Goal: Browse casually: Explore the website without a specific task or goal

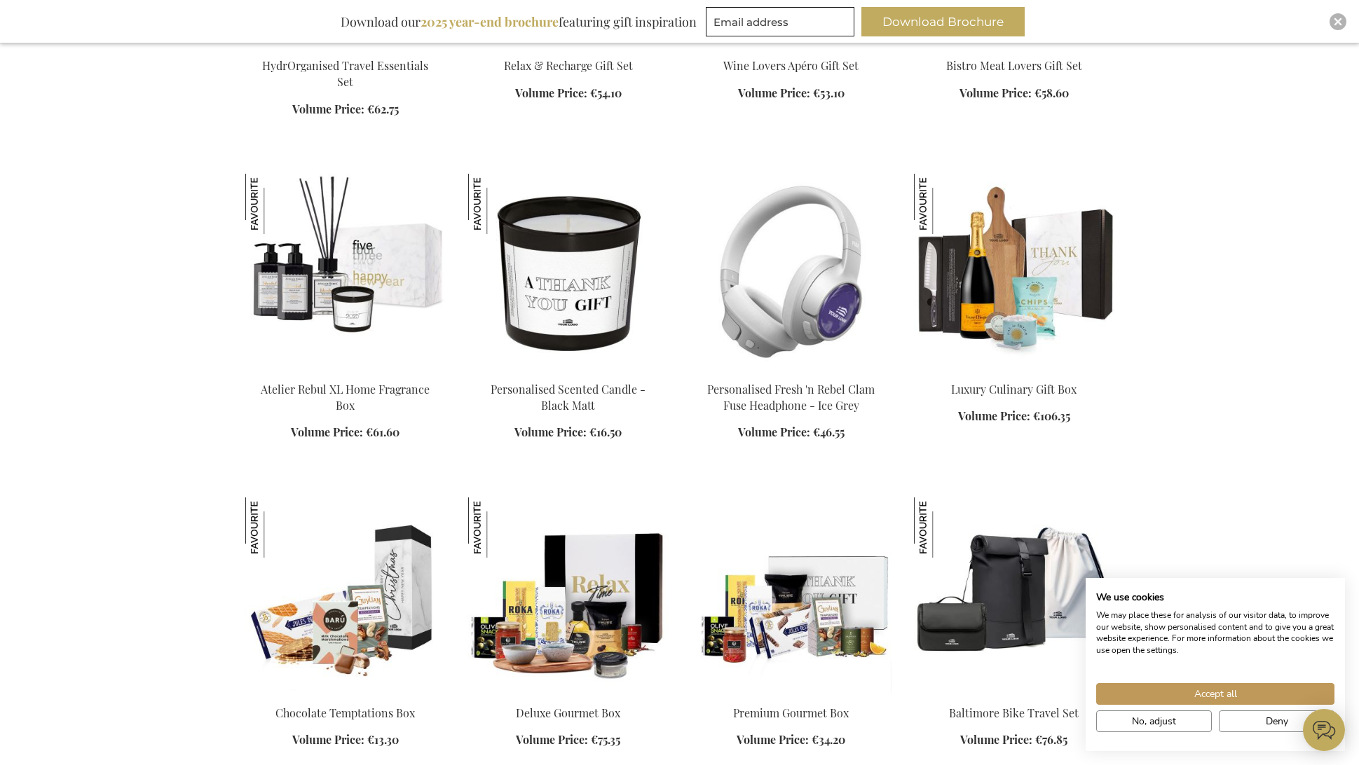
scroll to position [1532, 0]
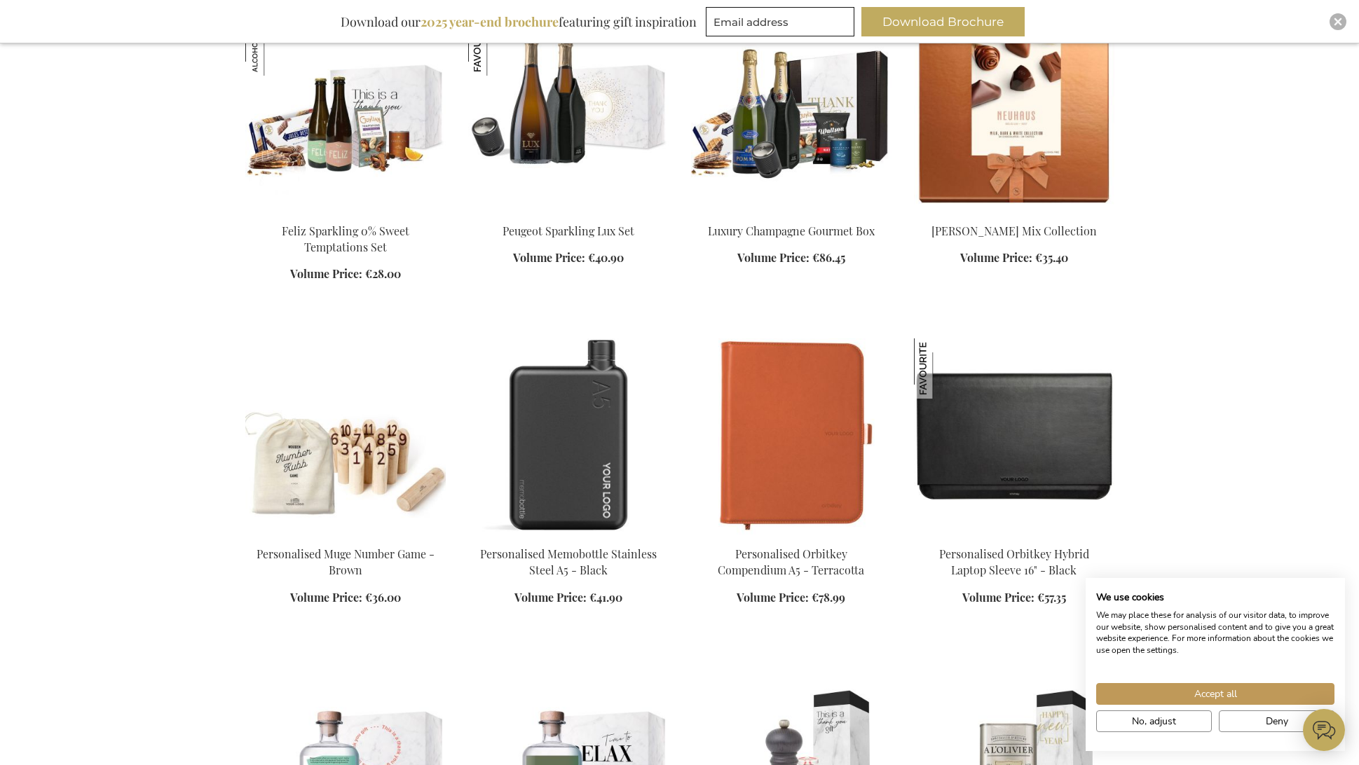
scroll to position [2408, 0]
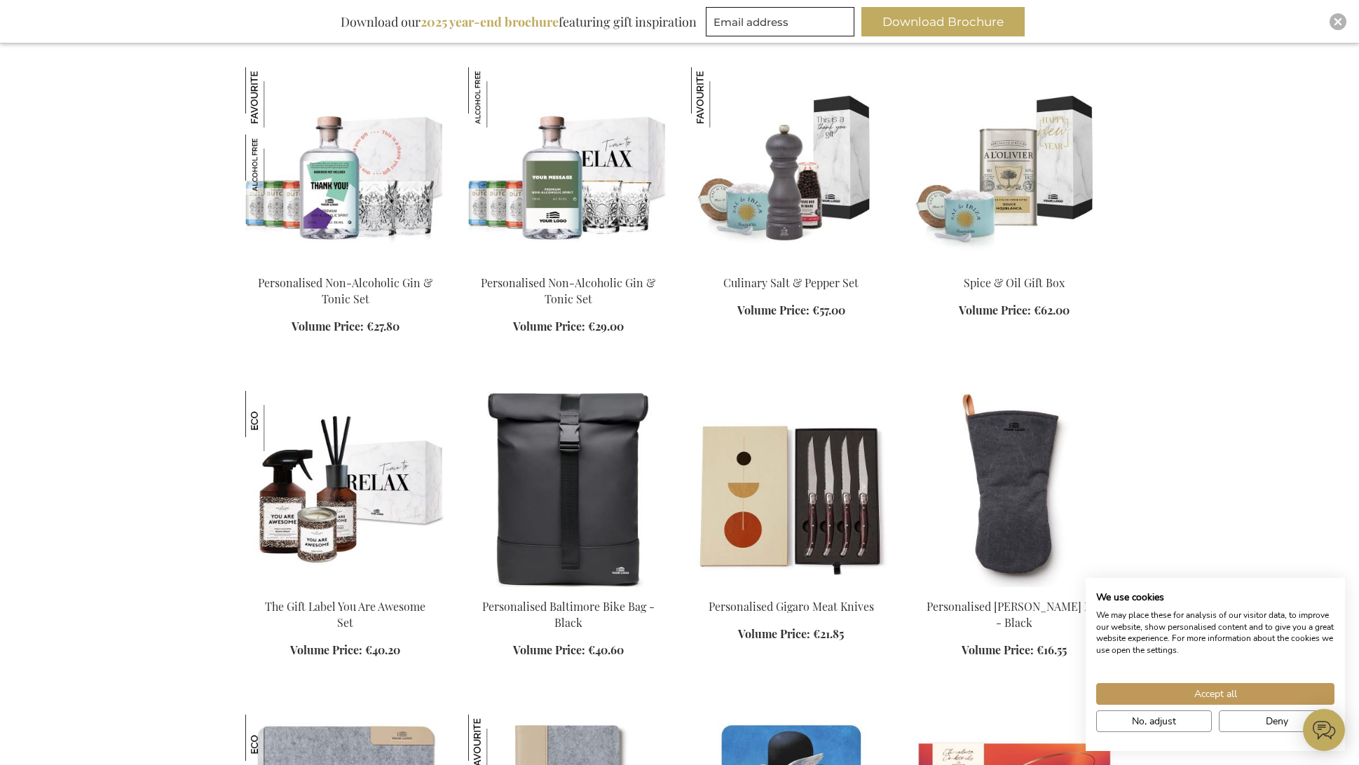
scroll to position [3054, 0]
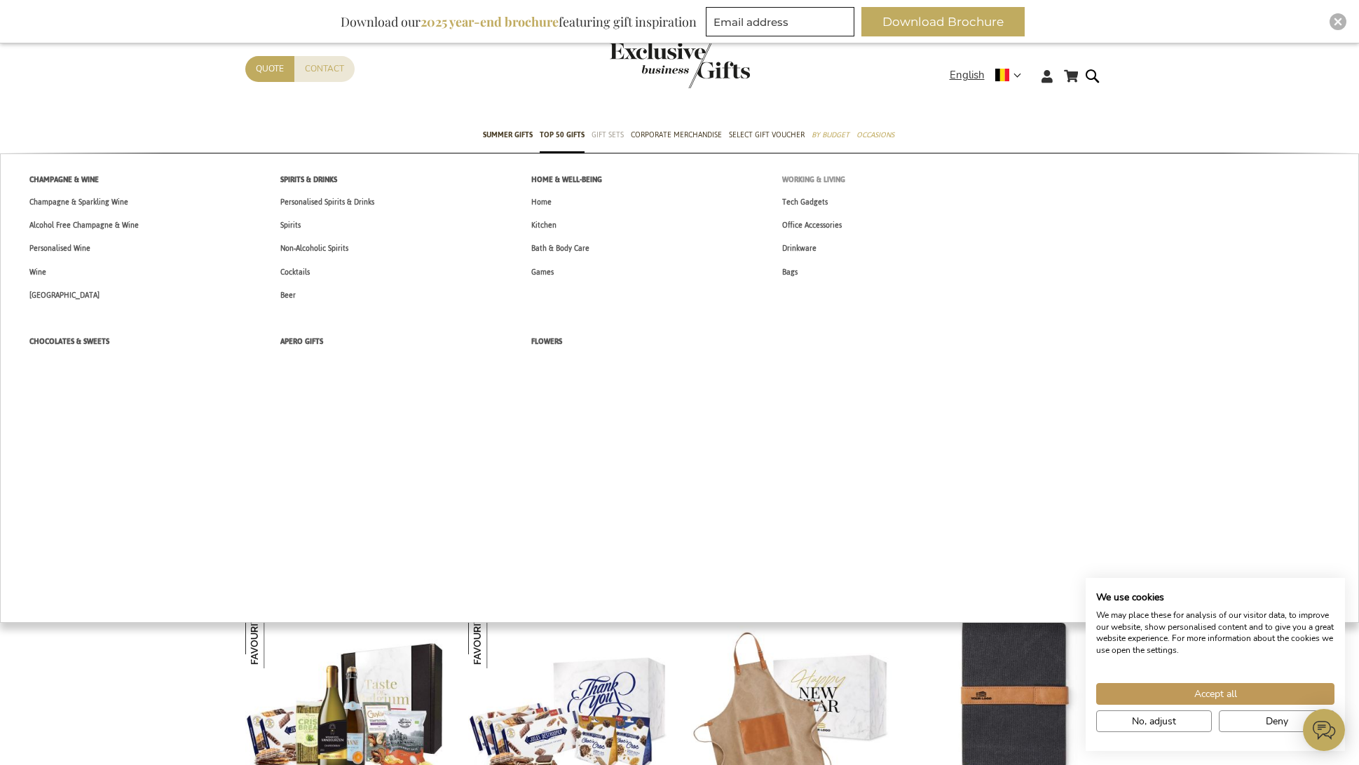
click at [810, 180] on span "Working & Living" at bounding box center [813, 179] width 63 height 15
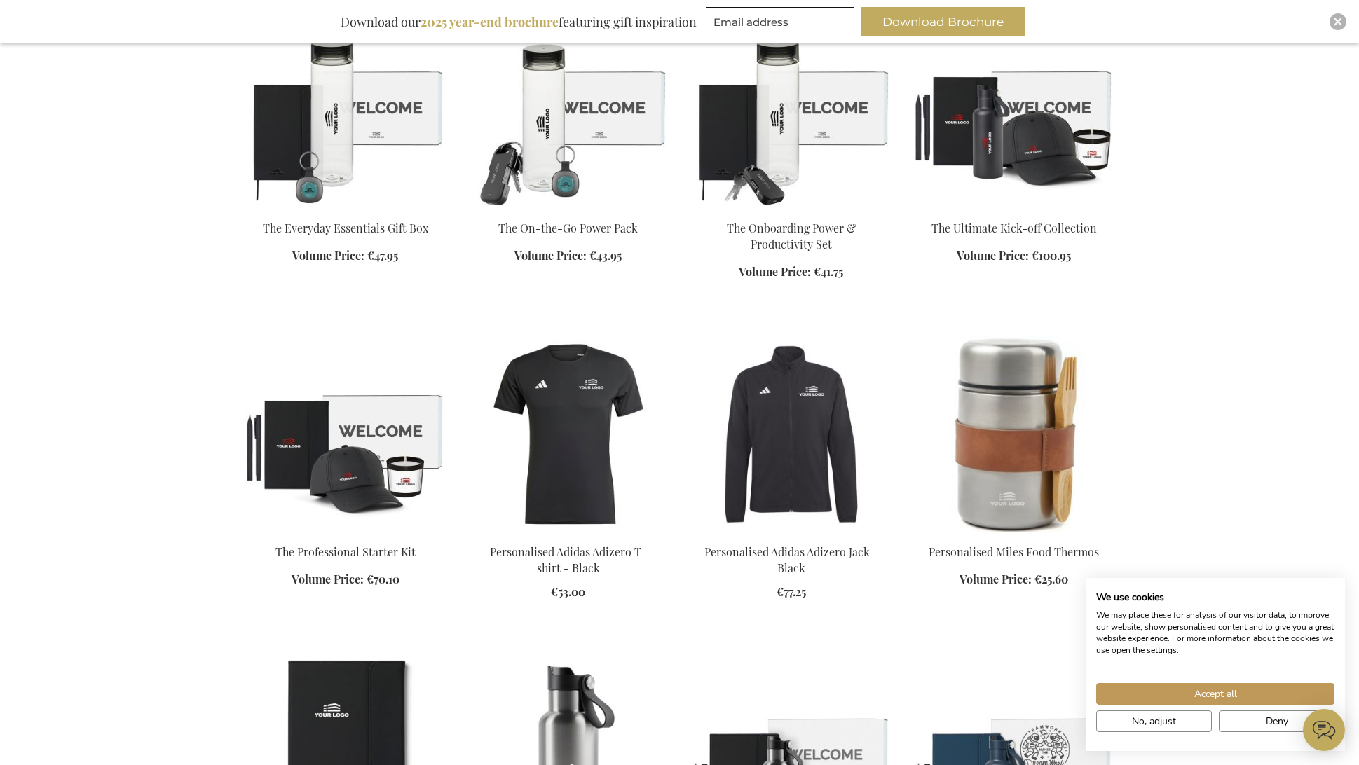
scroll to position [1111, 0]
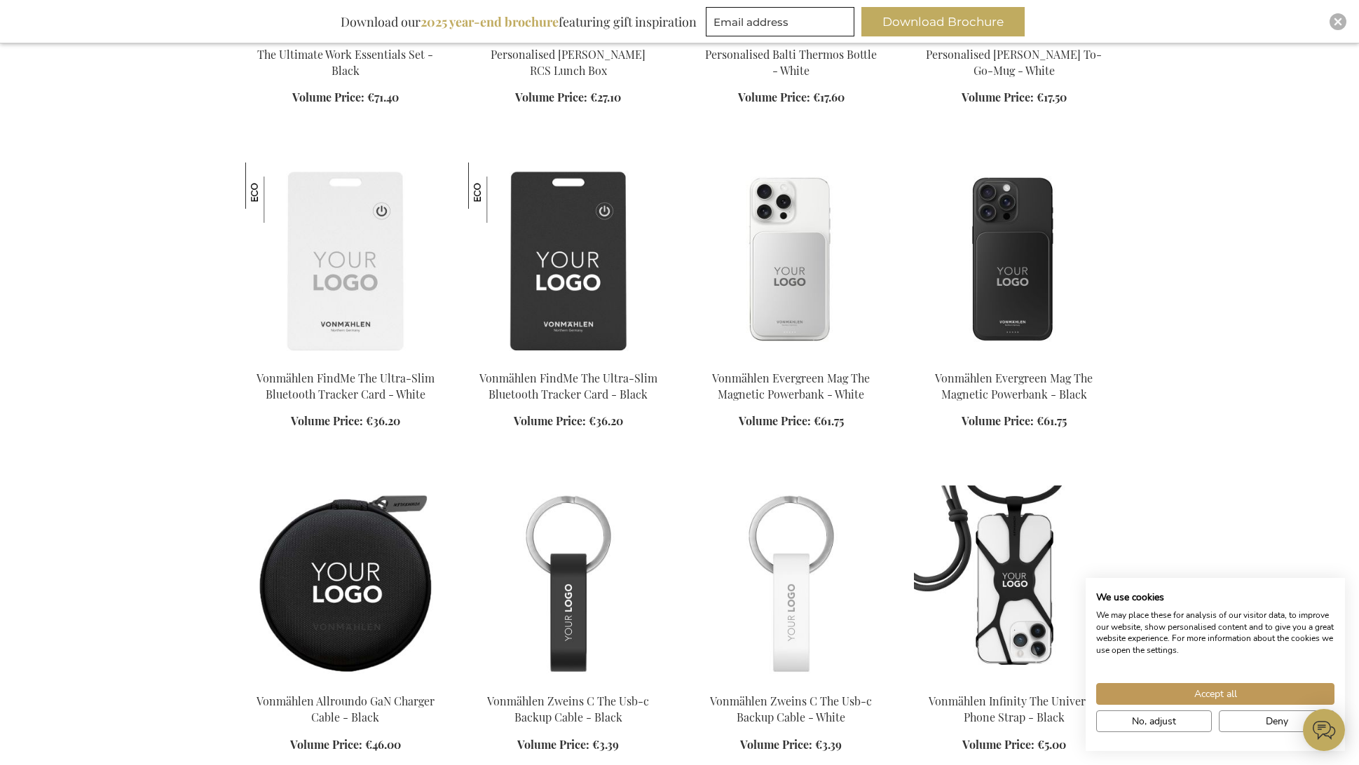
scroll to position [2159, 0]
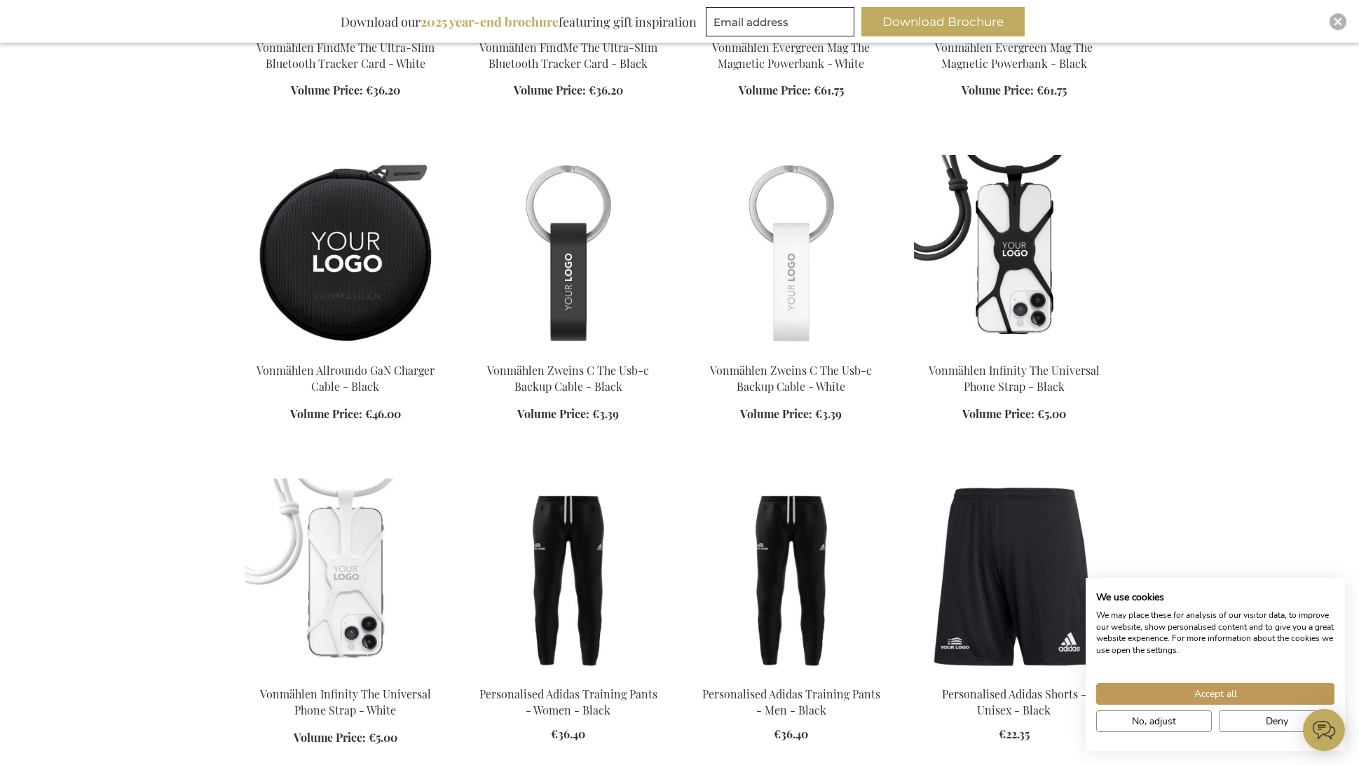
scroll to position [2650, 0]
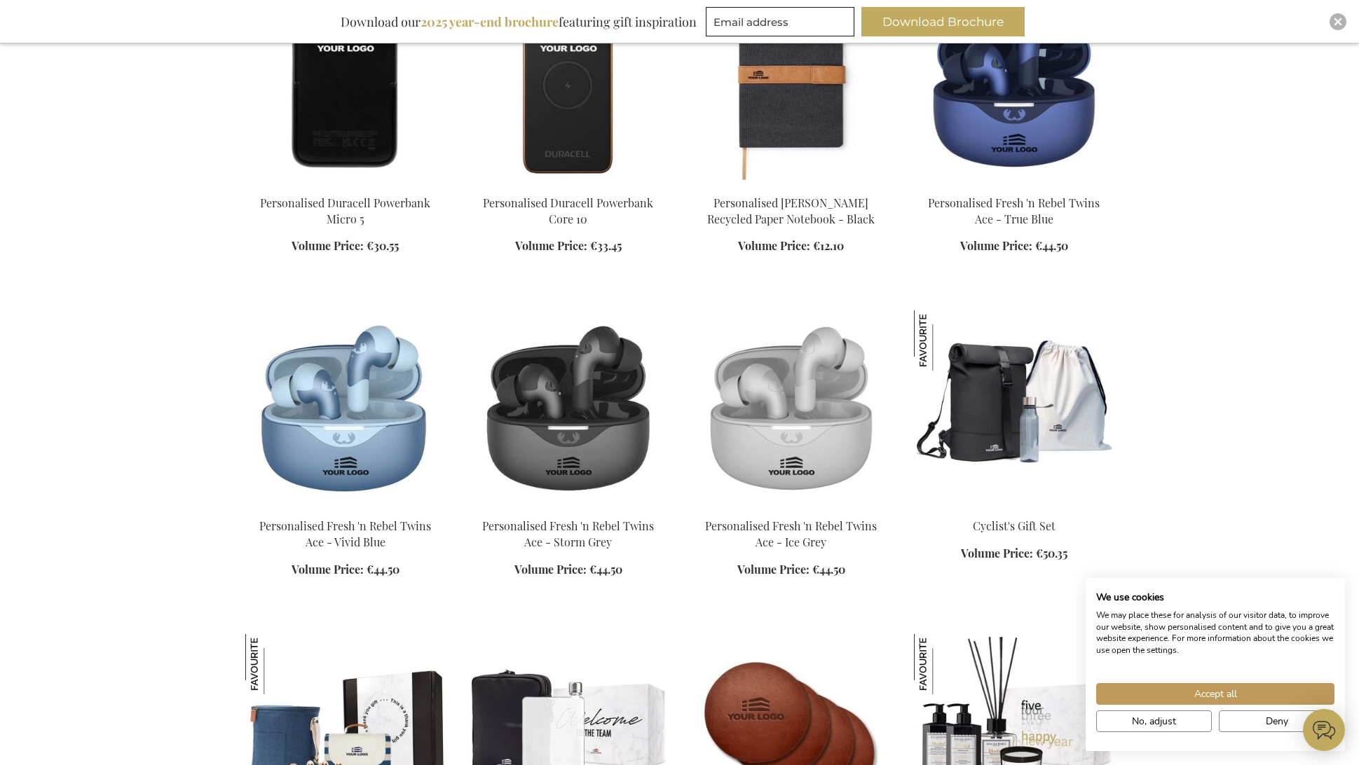
scroll to position [4258, 0]
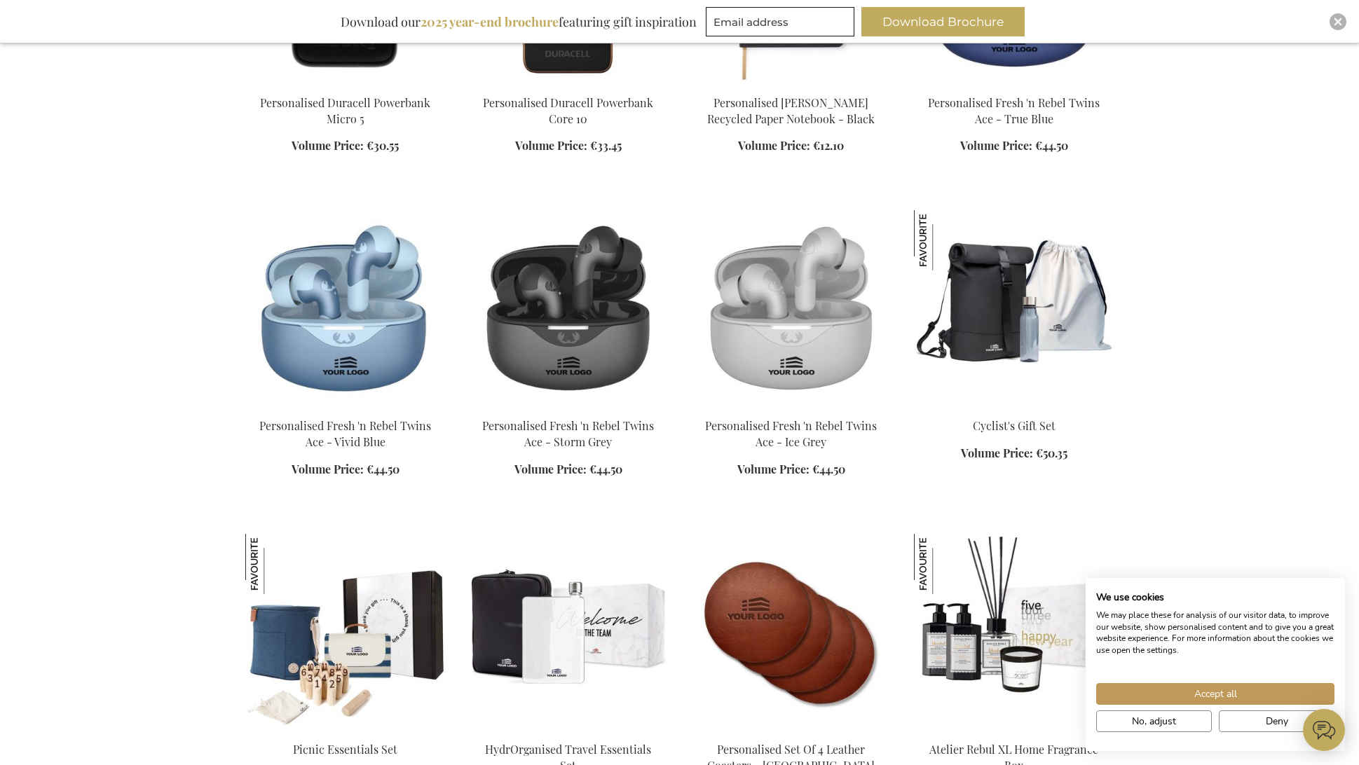
scroll to position [4377, 0]
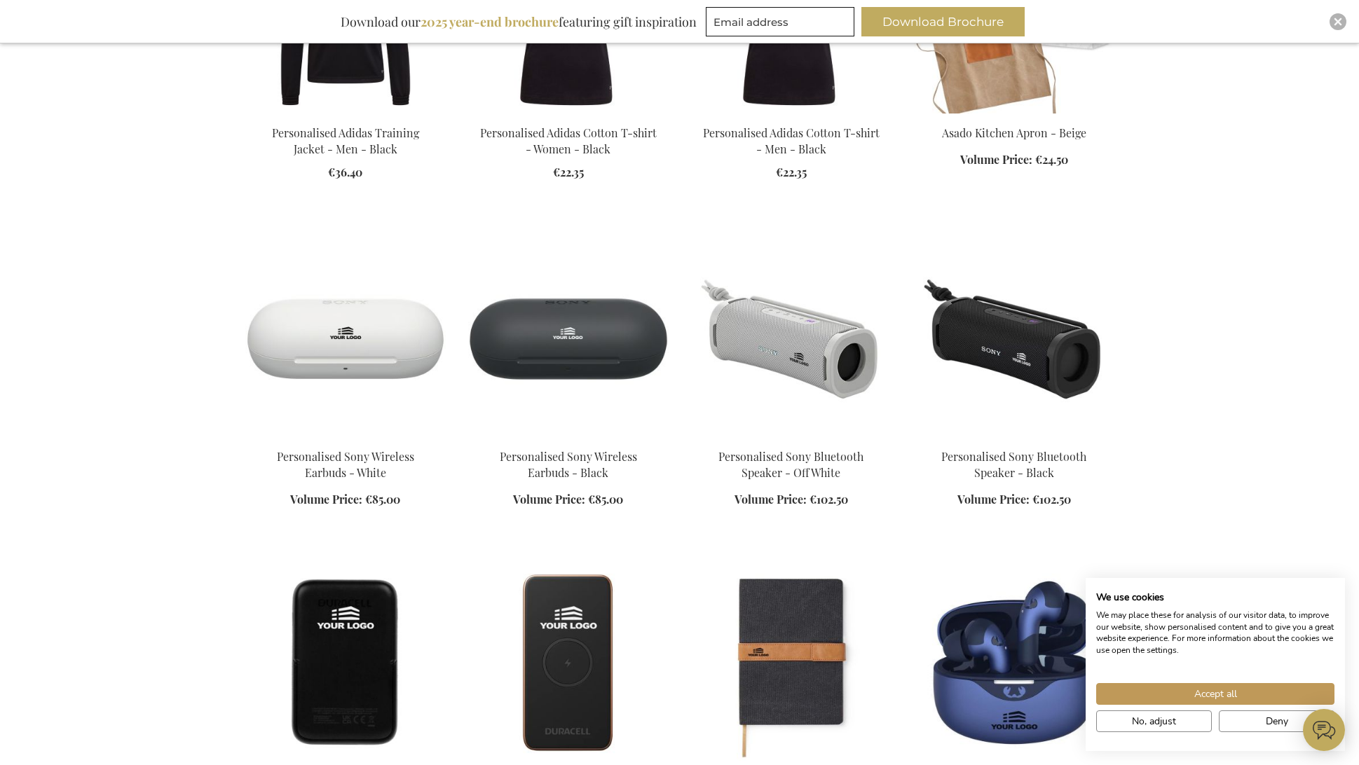
scroll to position [3611, 0]
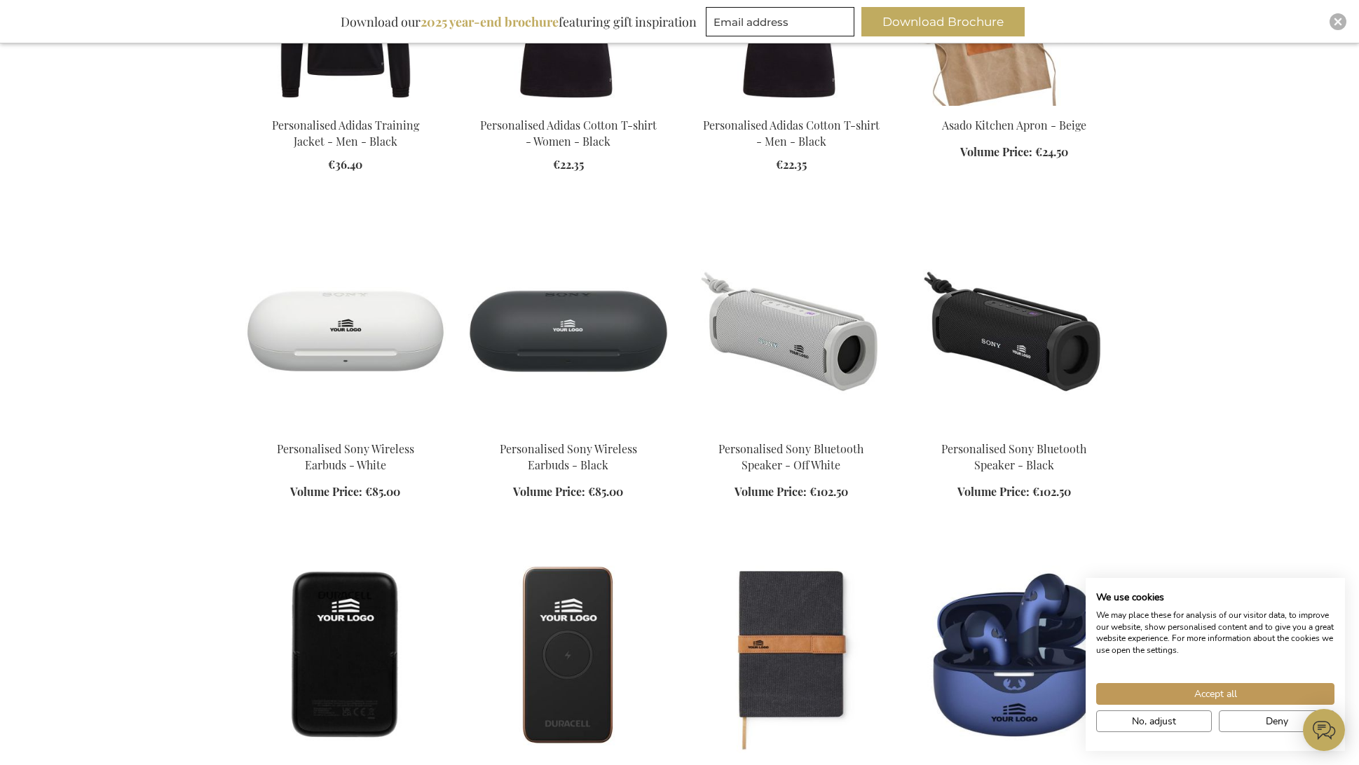
click at [1032, 348] on img at bounding box center [1014, 331] width 200 height 196
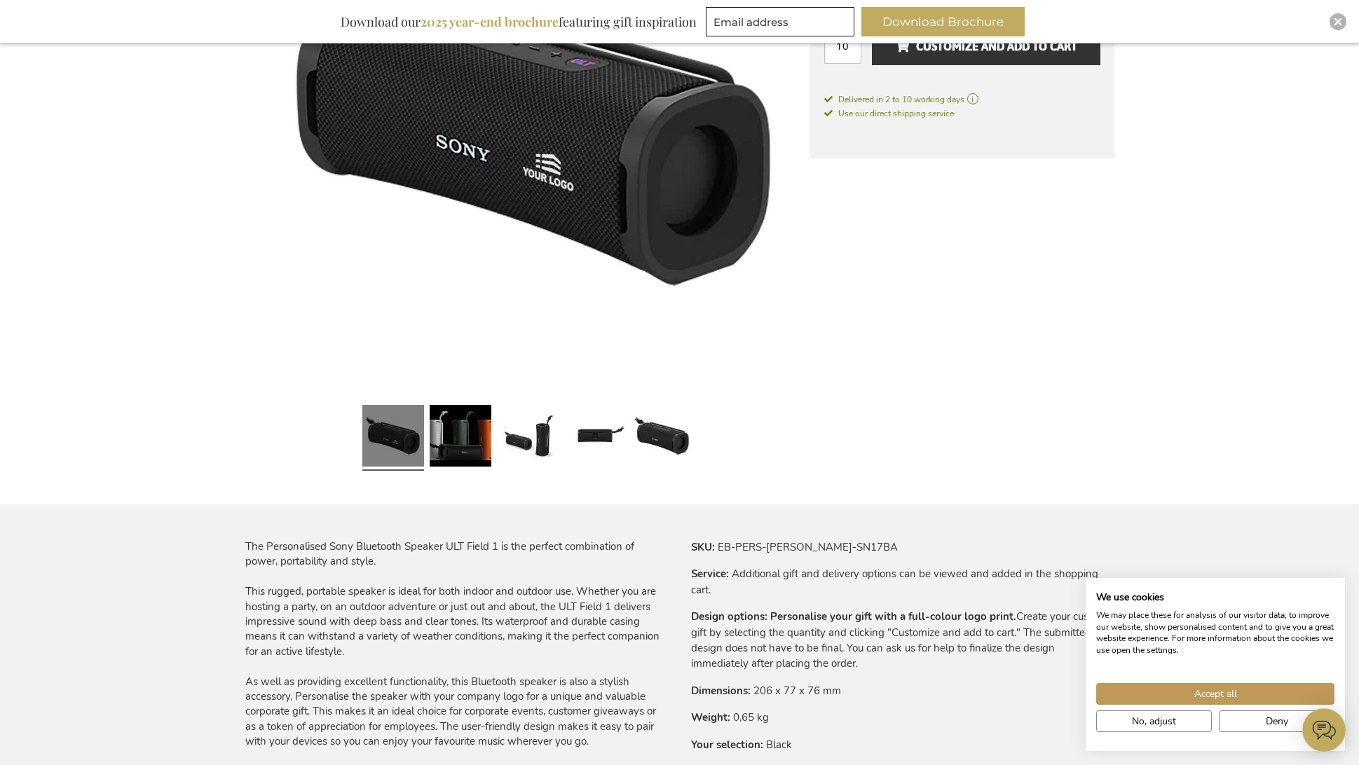
scroll to position [428, 0]
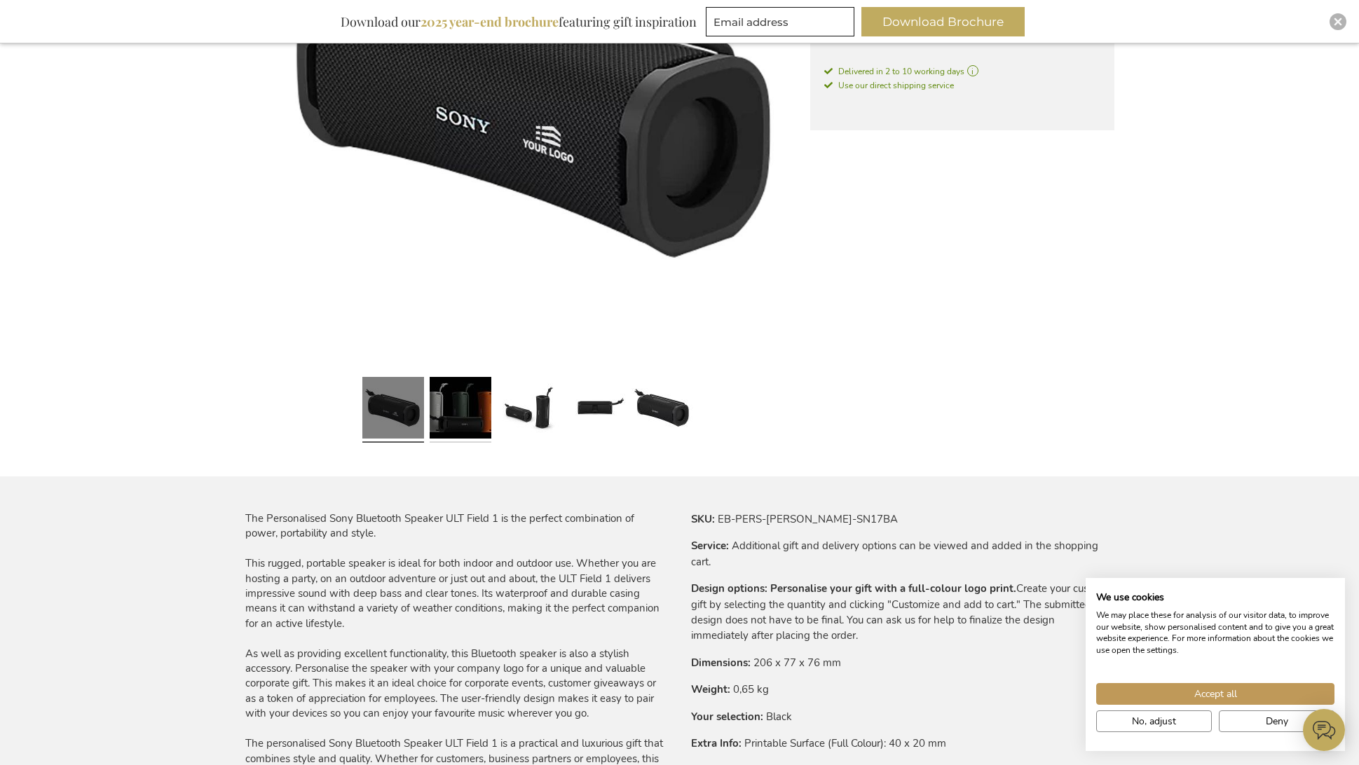
click at [455, 409] on link at bounding box center [461, 409] width 62 height 77
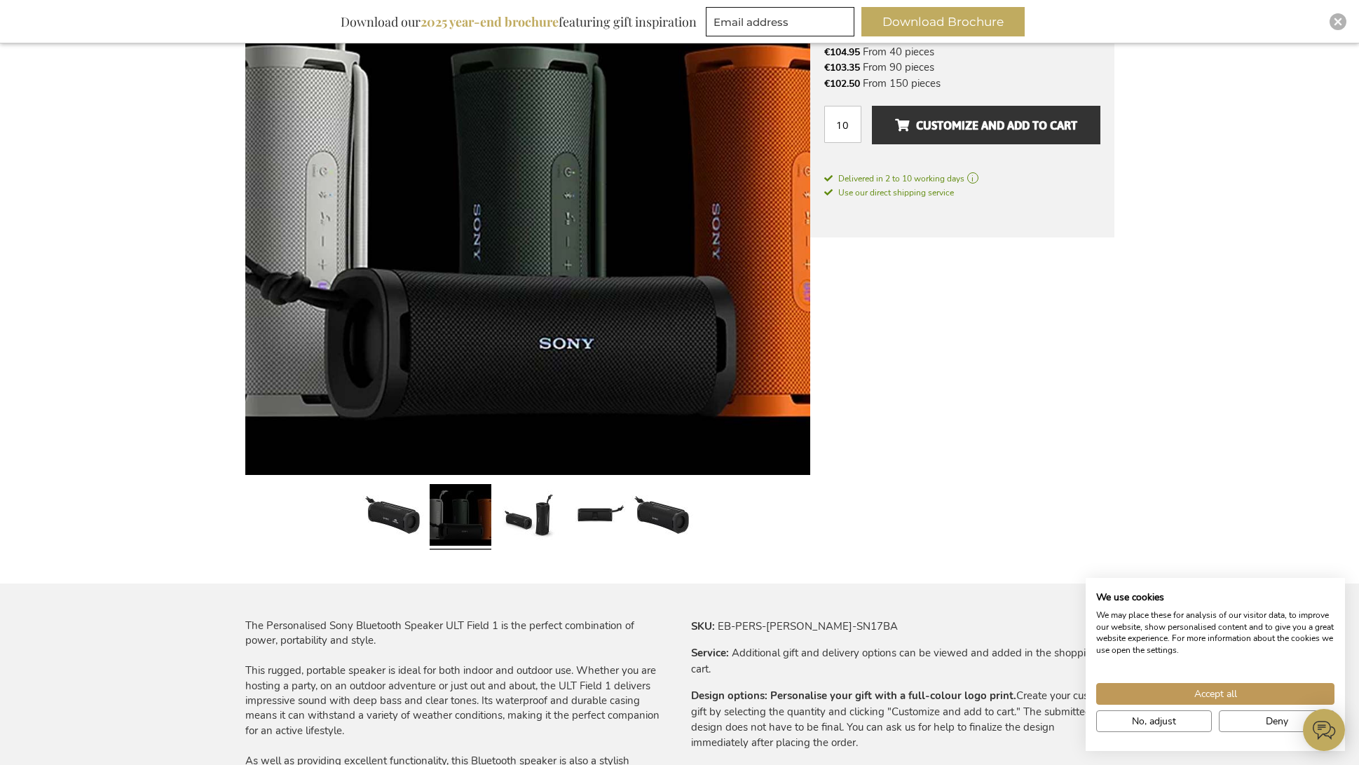
scroll to position [319, 0]
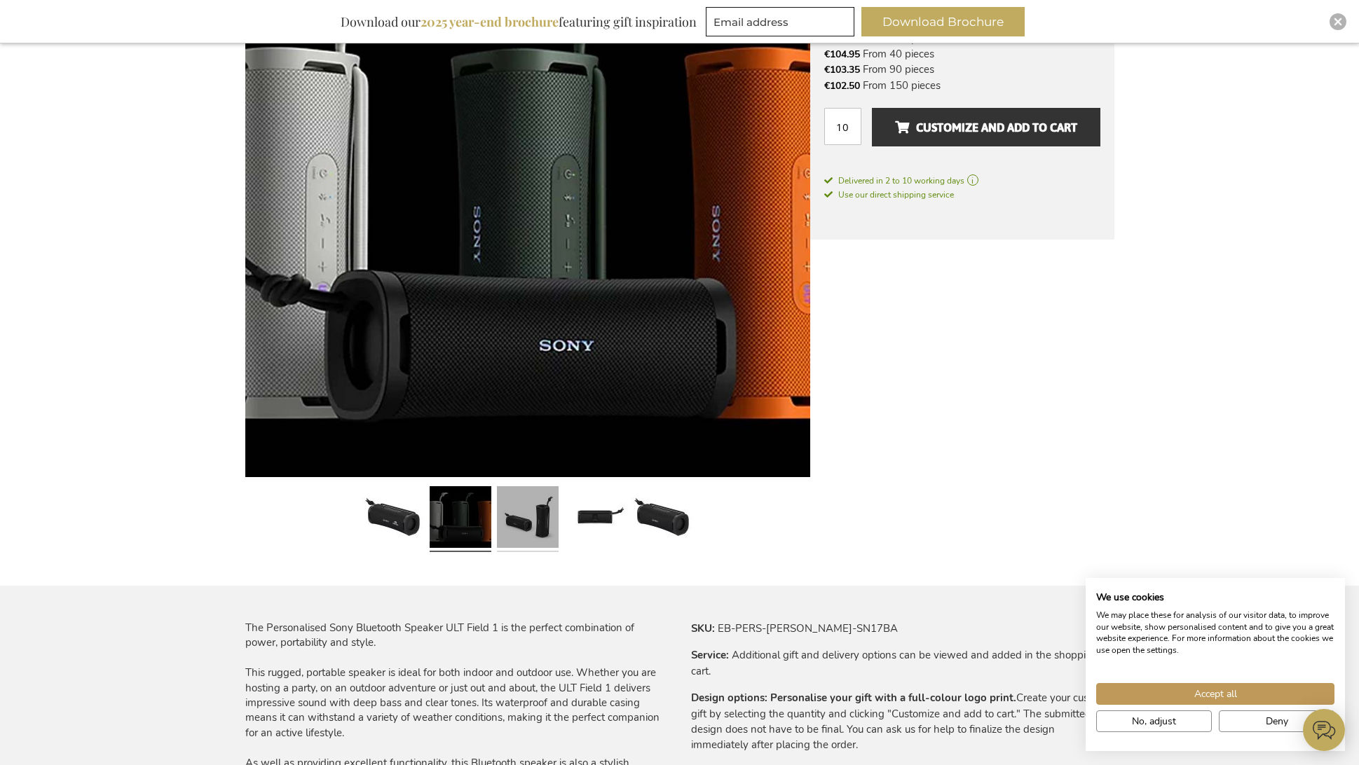
click at [527, 538] on link at bounding box center [528, 519] width 62 height 77
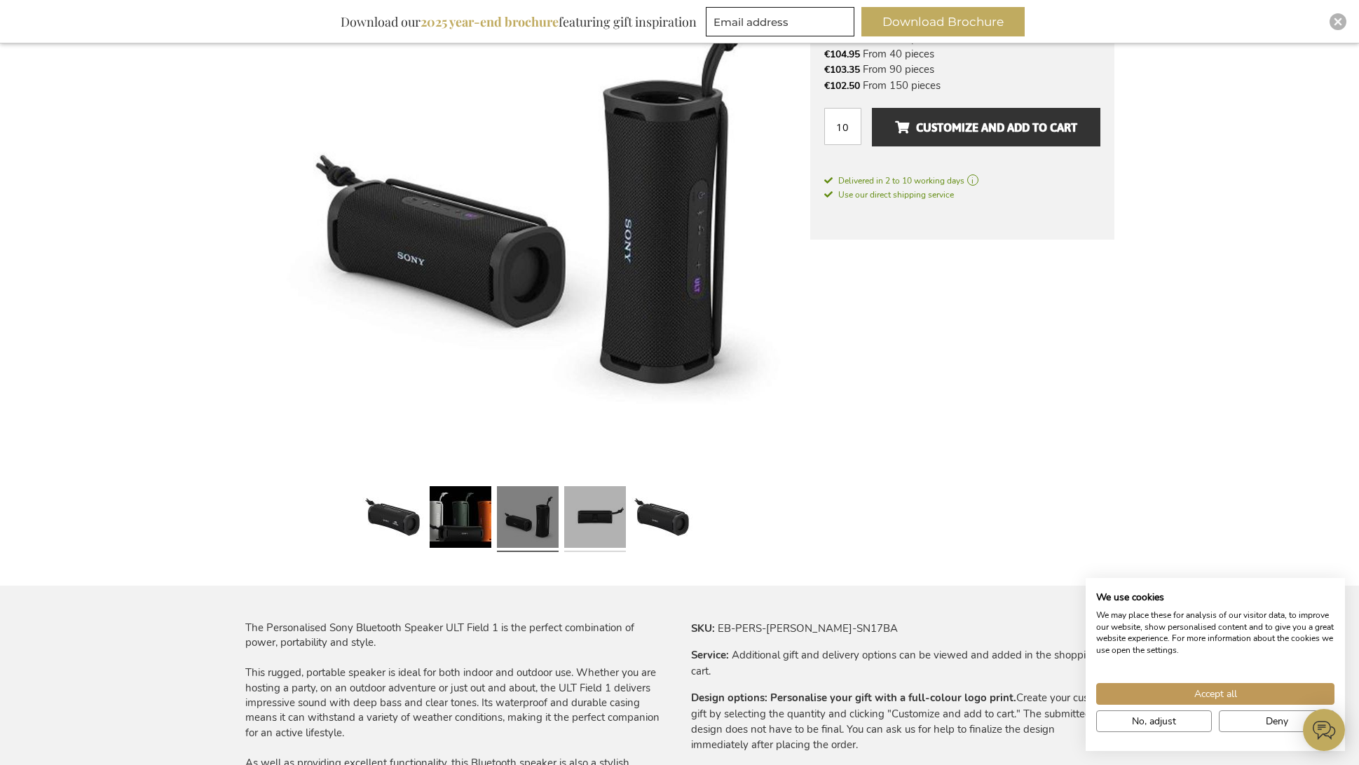
click at [590, 532] on link at bounding box center [595, 519] width 62 height 77
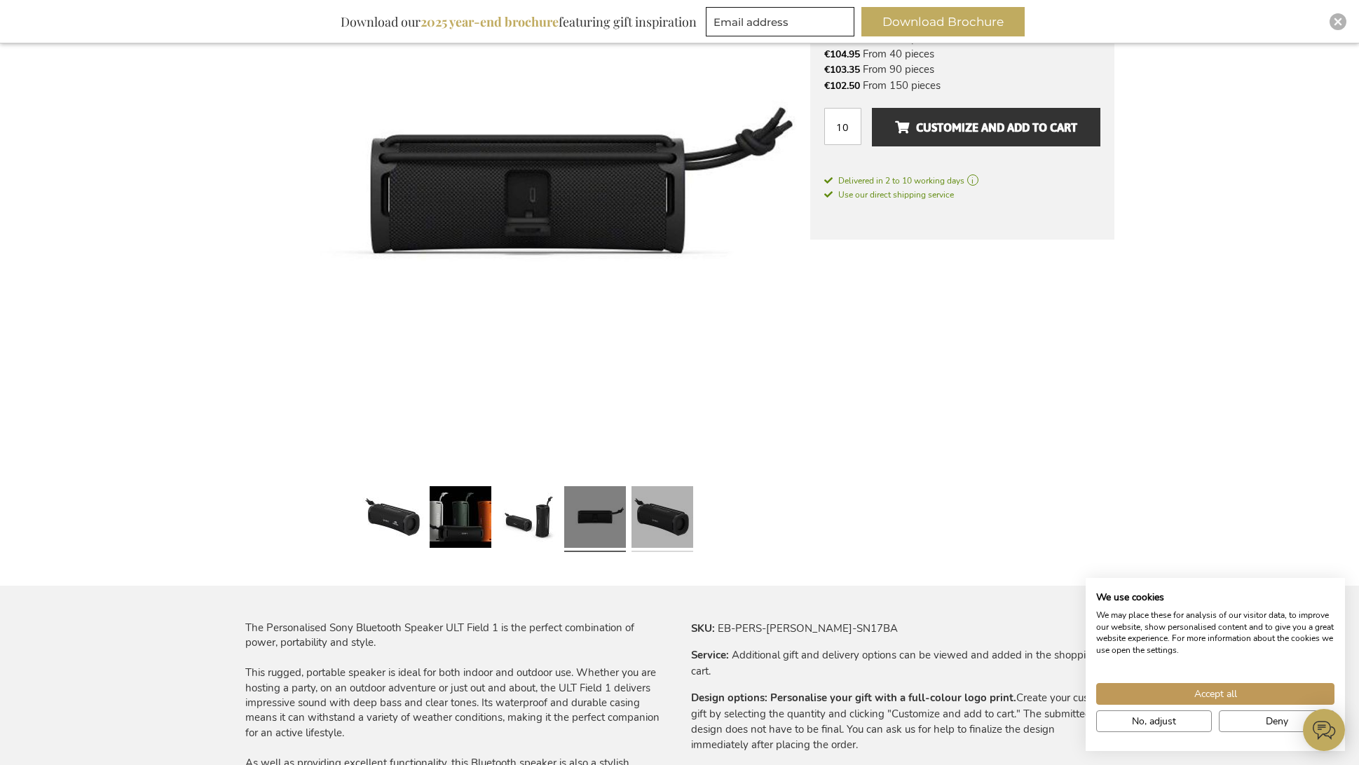
click at [641, 530] on link at bounding box center [662, 519] width 62 height 77
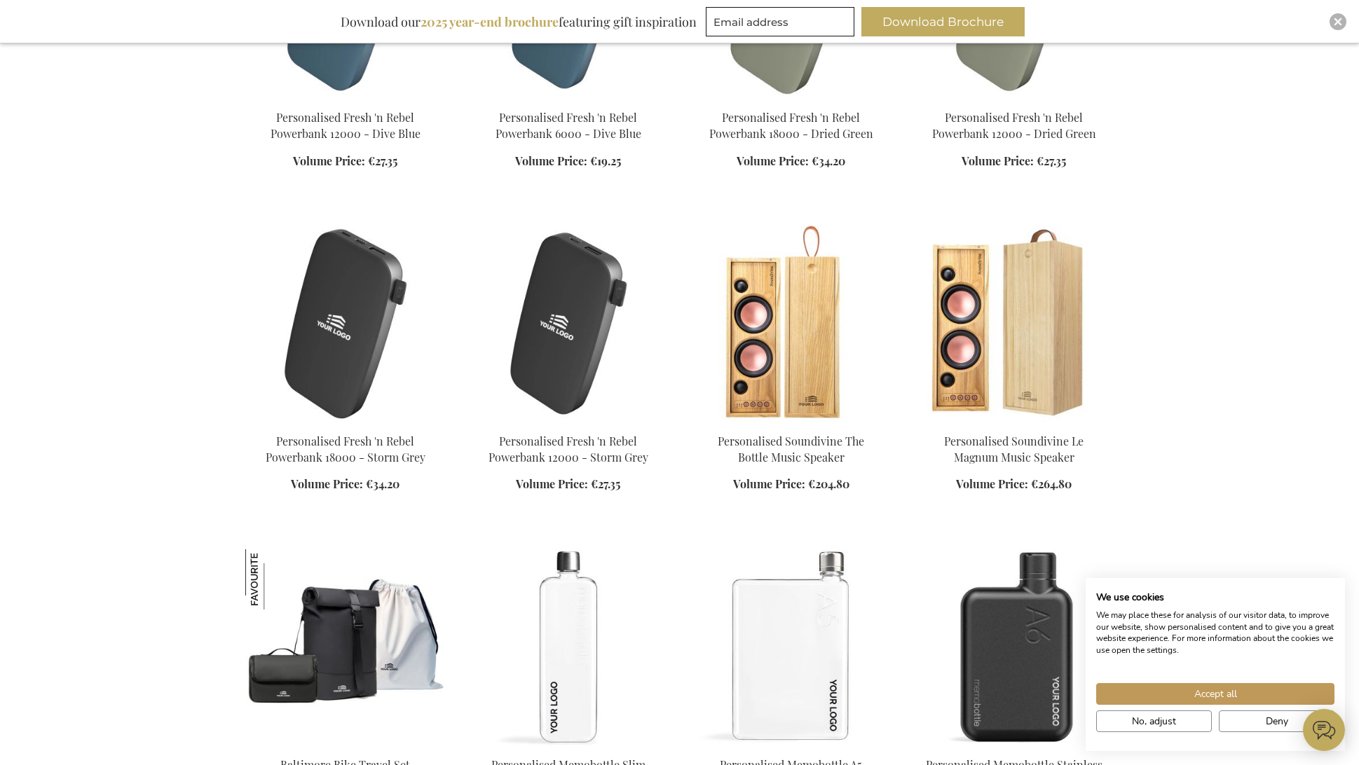
scroll to position [3548, 0]
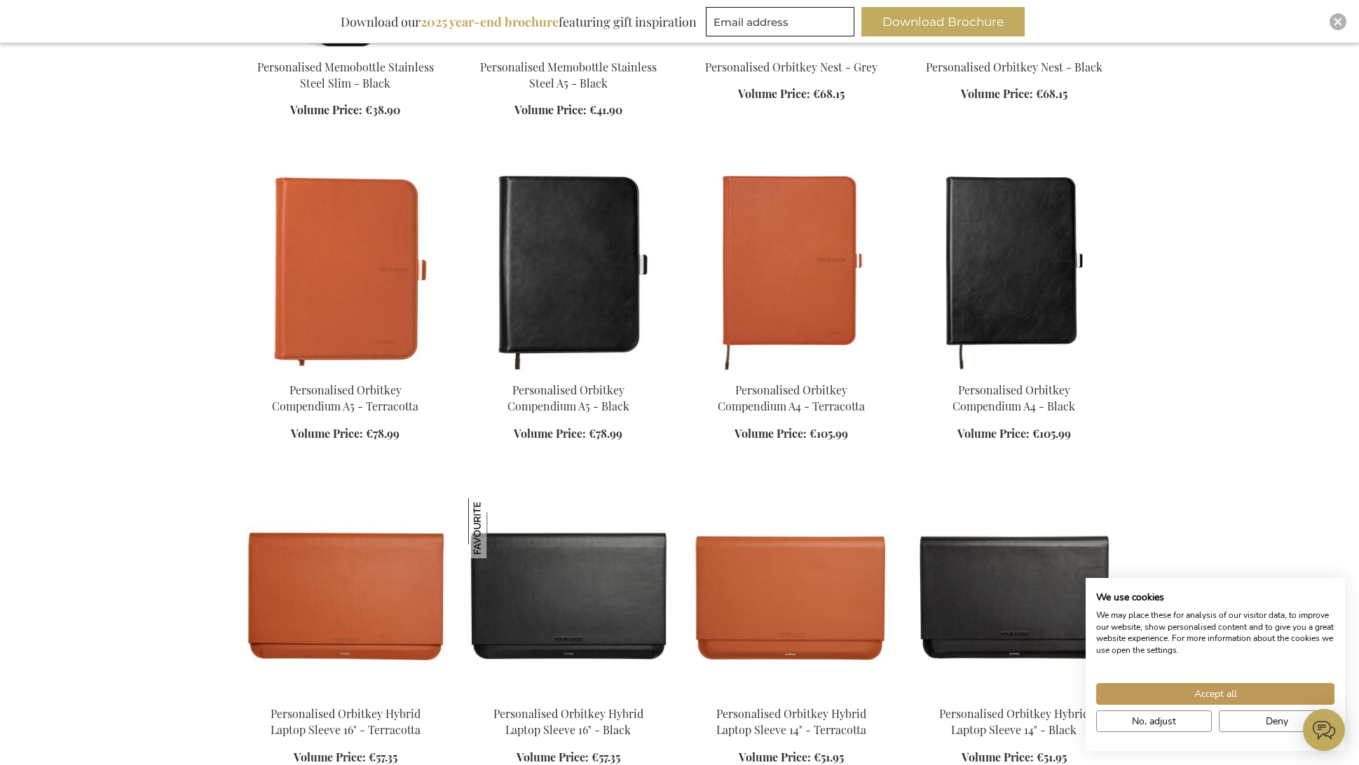
scroll to position [4574, 0]
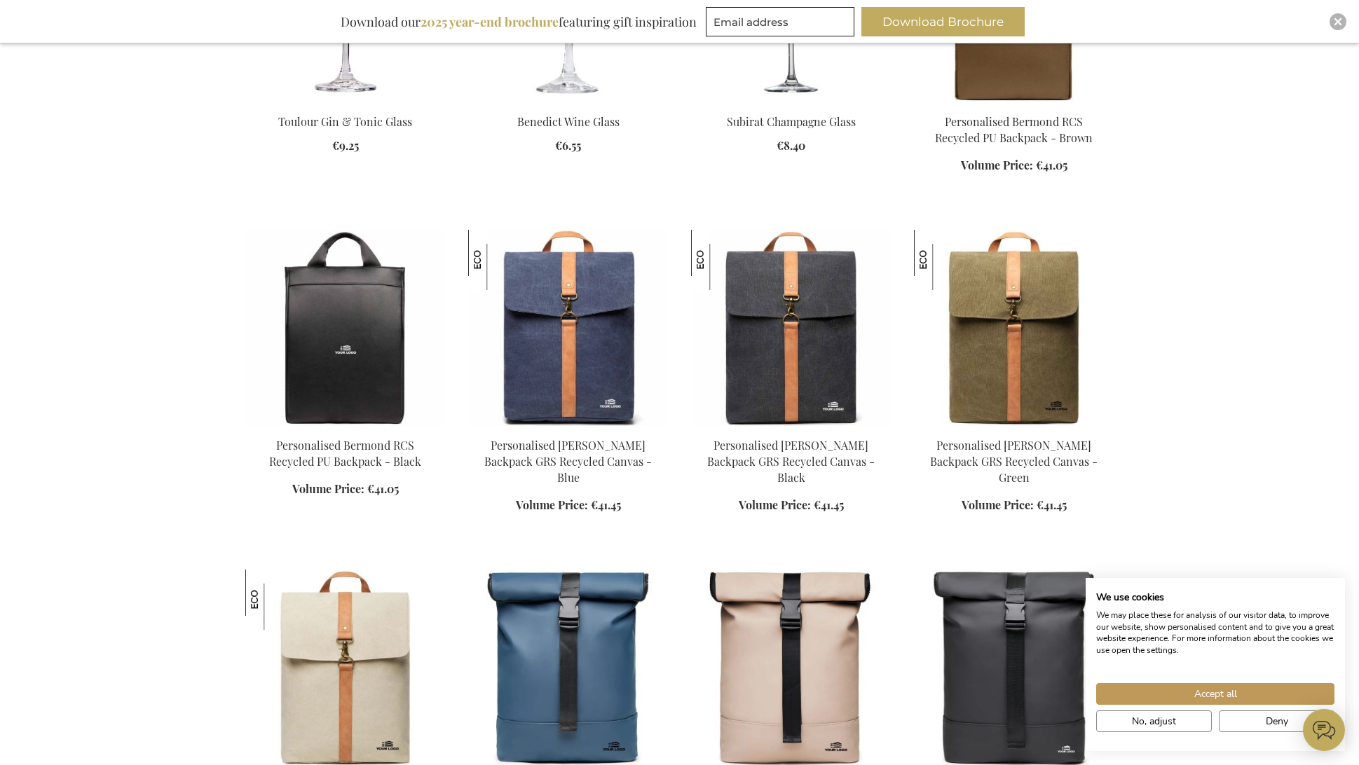
scroll to position [7004, 0]
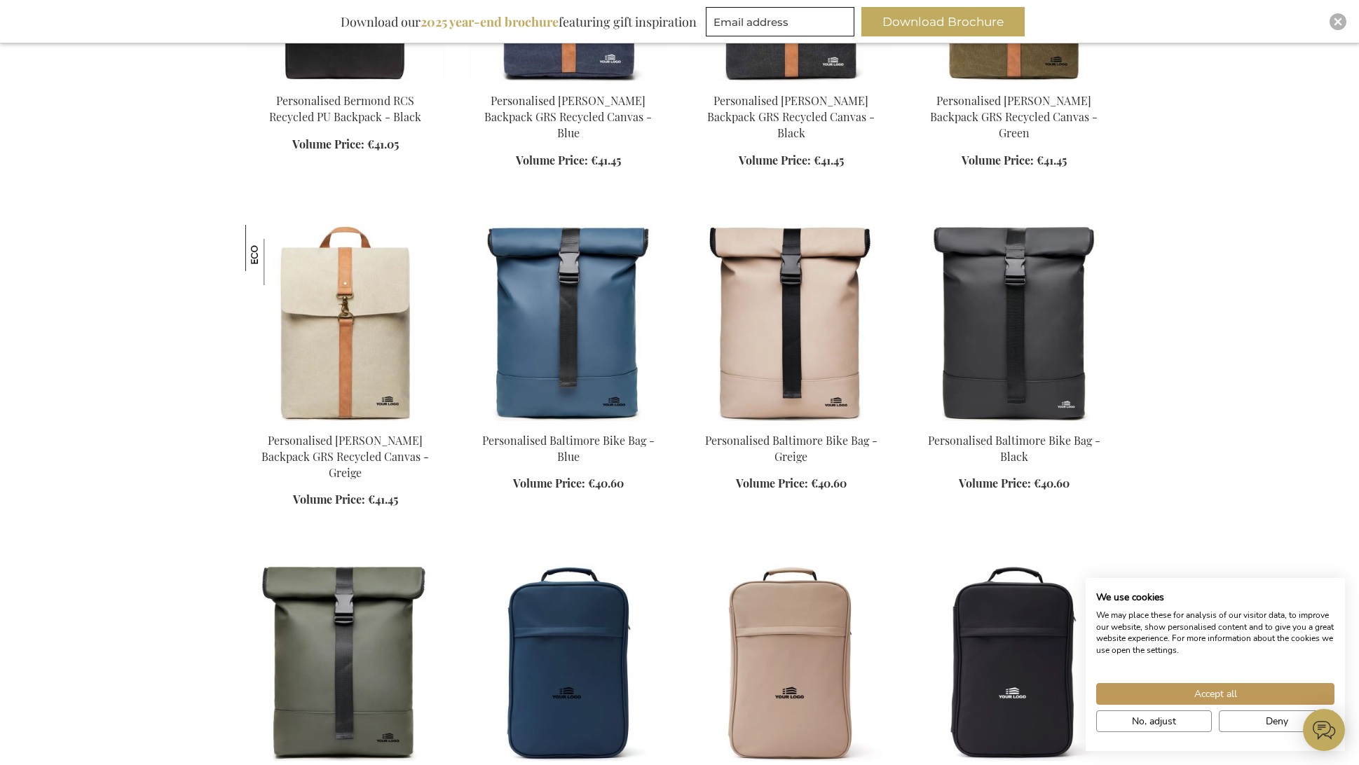
scroll to position [7374, 0]
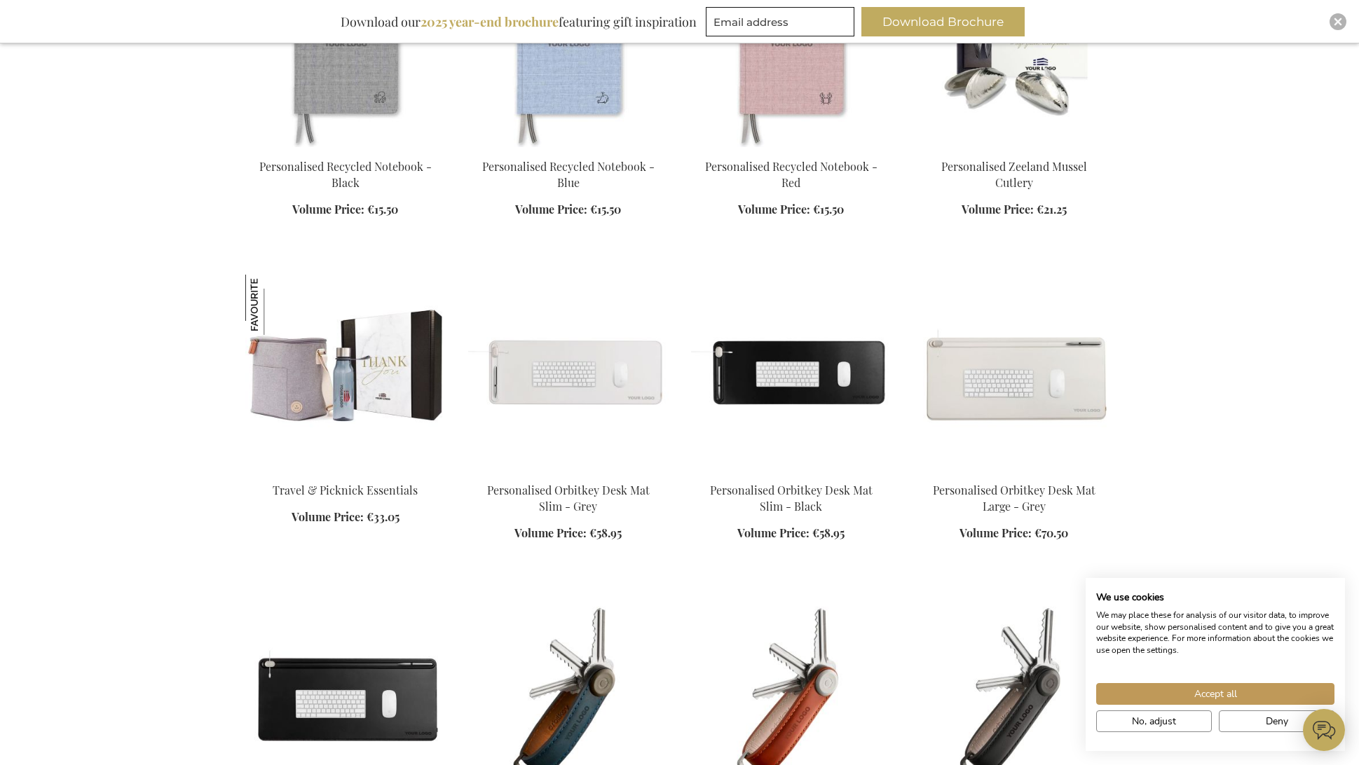
scroll to position [11905, 0]
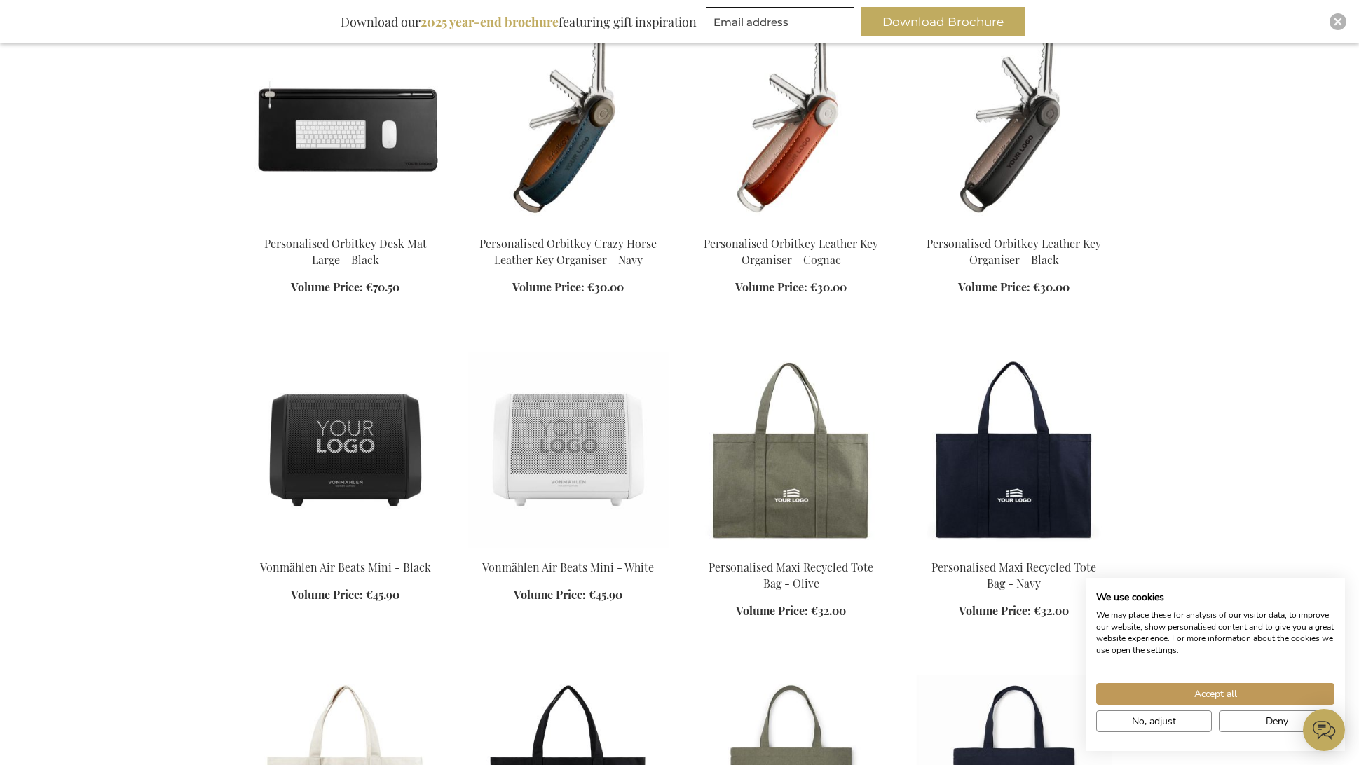
scroll to position [12650, 0]
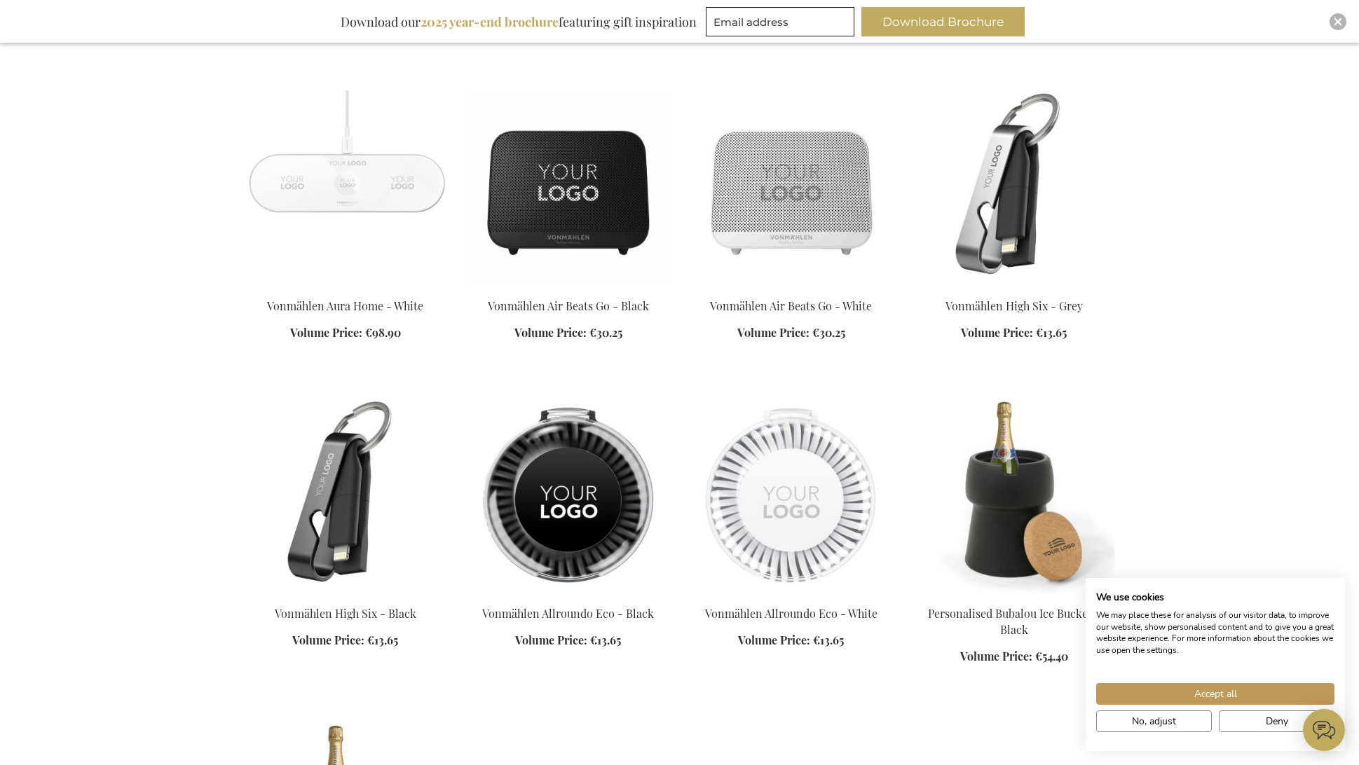
scroll to position [13702, 0]
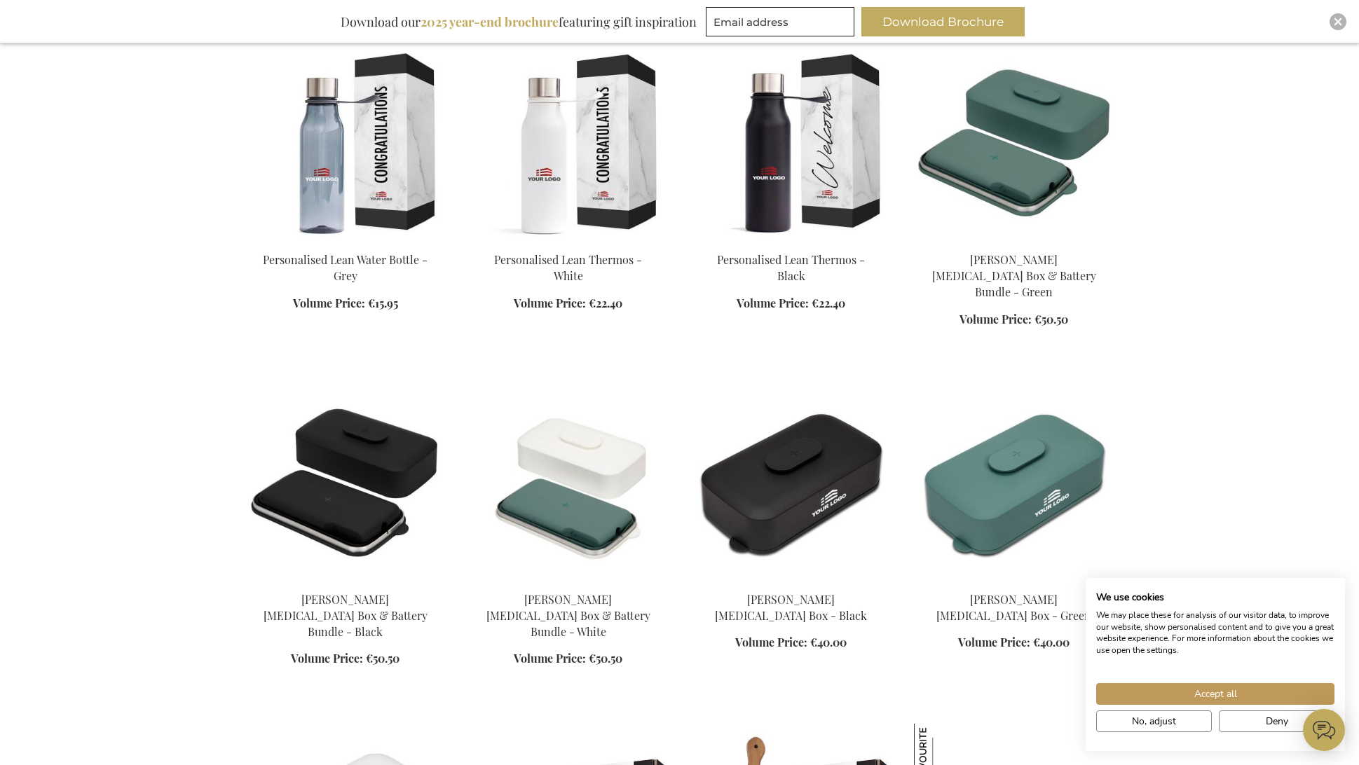
scroll to position [15069, 0]
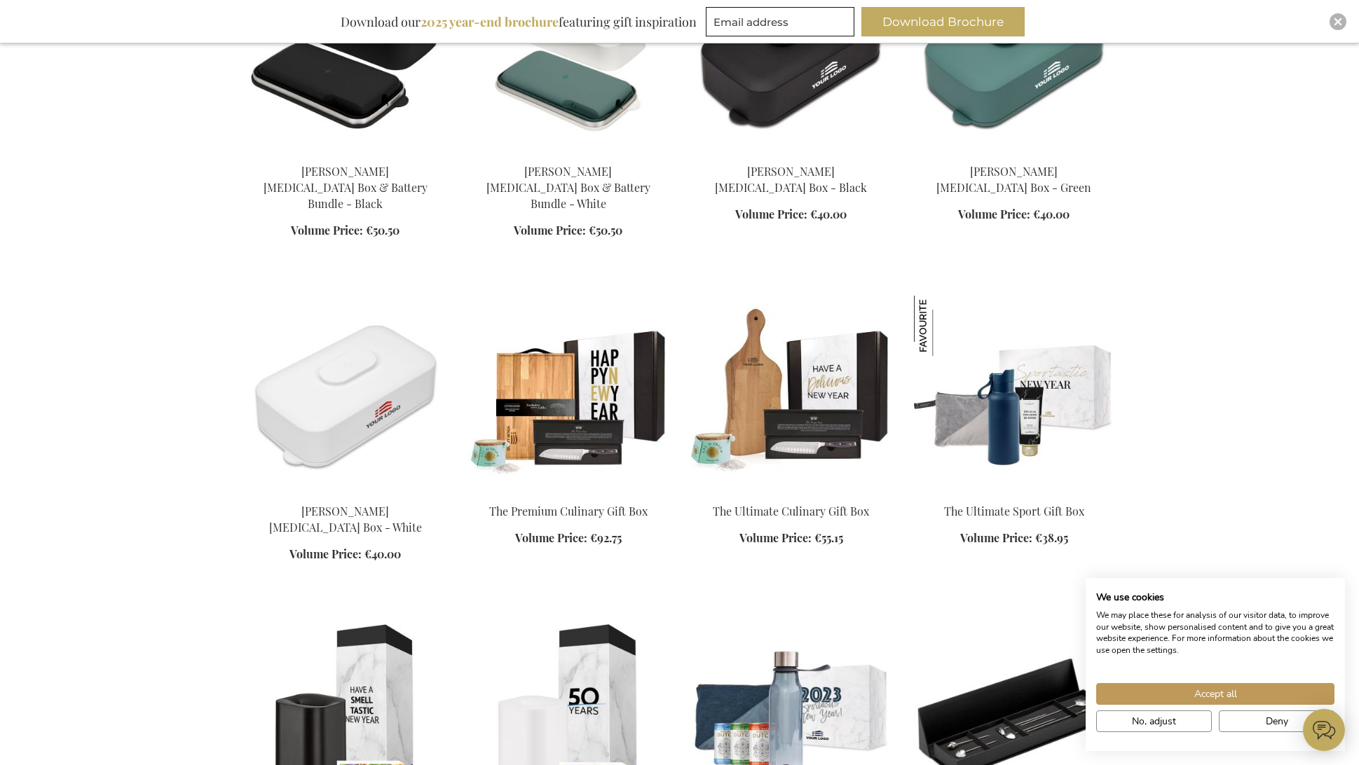
scroll to position [15547, 0]
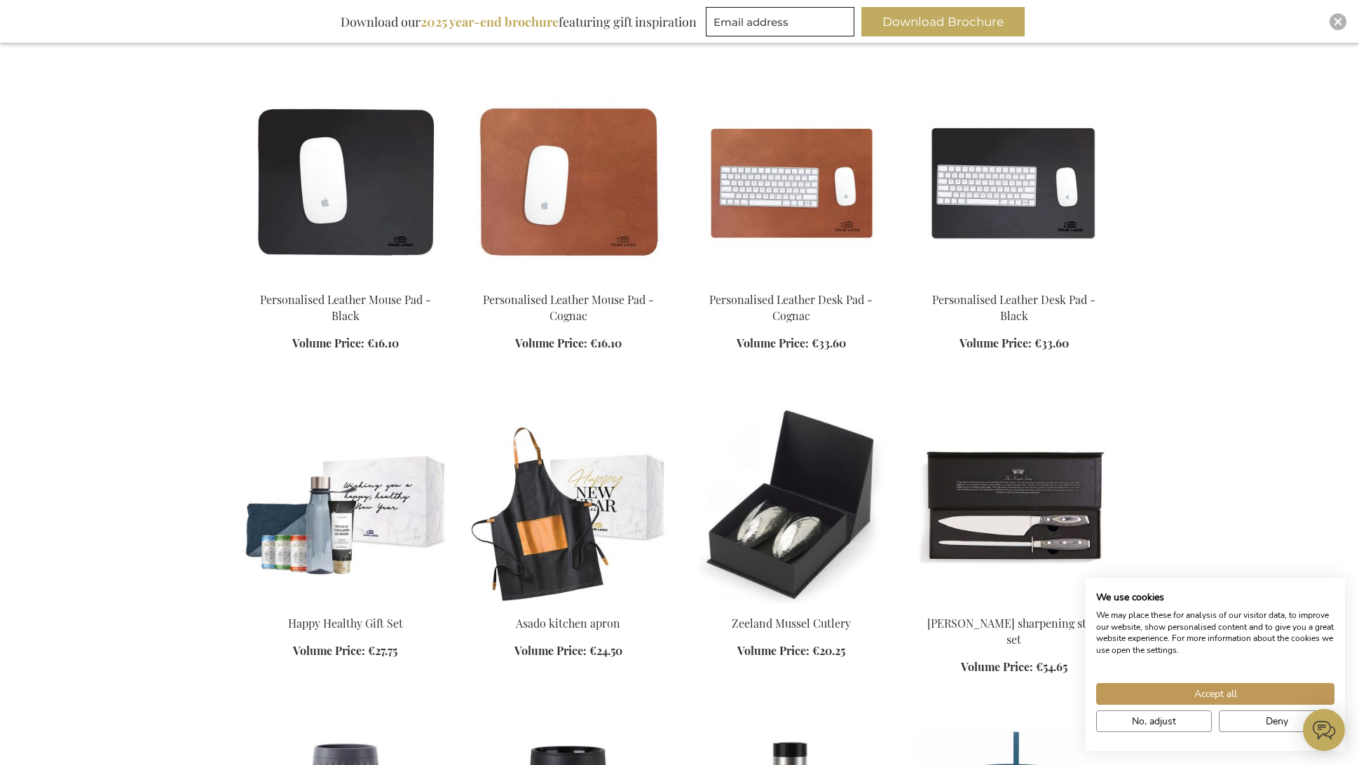
scroll to position [16733, 0]
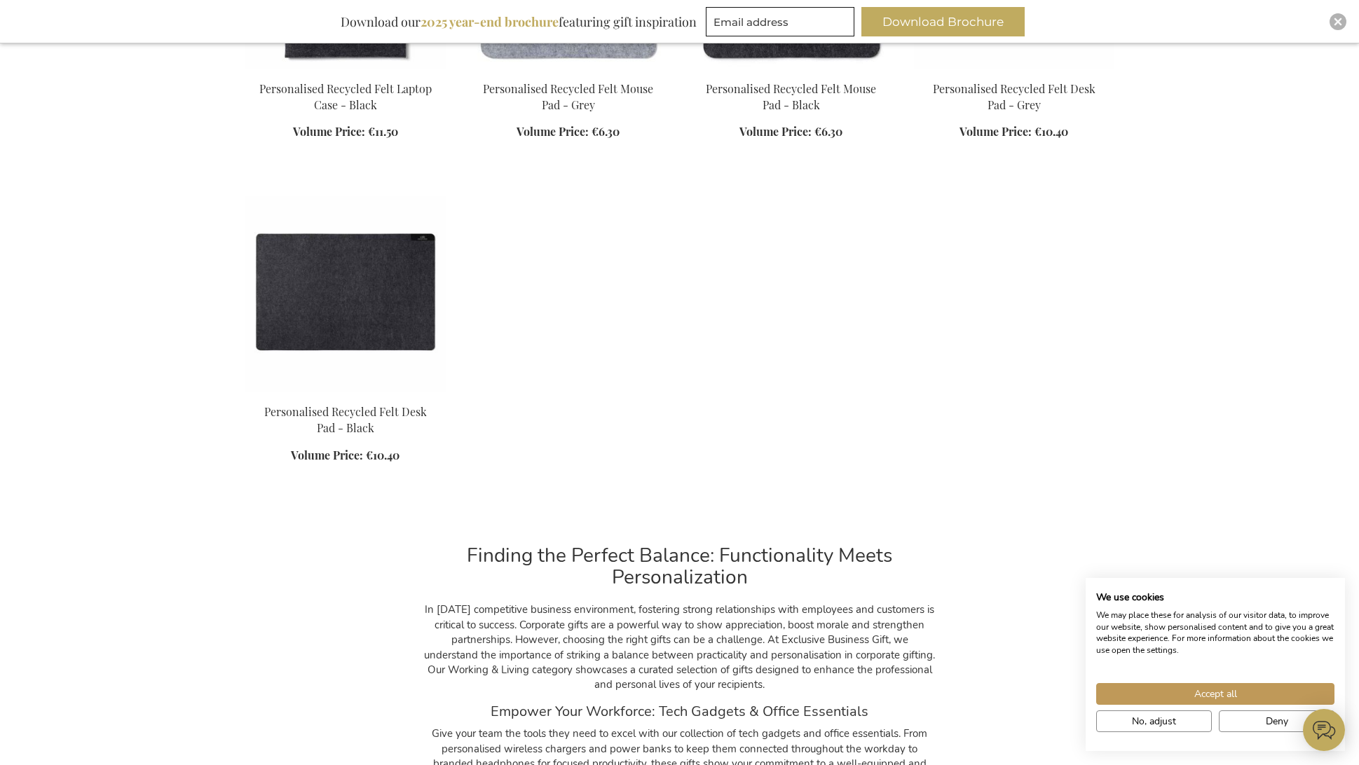
scroll to position [18106, 0]
